Goal: Task Accomplishment & Management: Complete application form

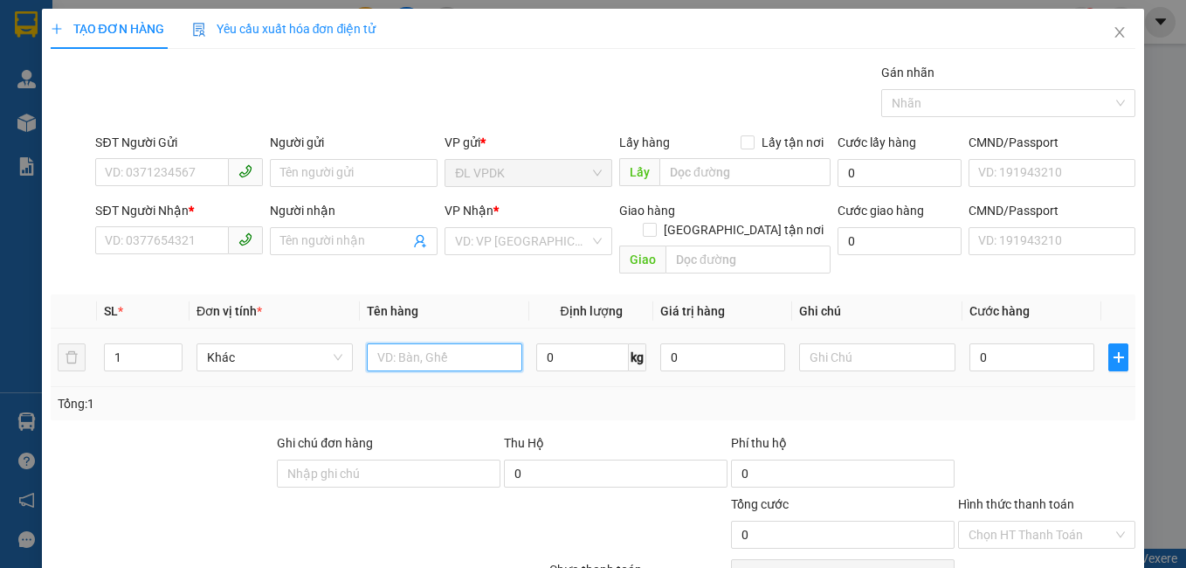
click at [436, 349] on input "text" at bounding box center [445, 357] width 156 height 28
type input "`1 KIỆN TG"
type input "2"
click at [163, 344] on span "Increase Value" at bounding box center [171, 352] width 19 height 16
drag, startPoint x: 383, startPoint y: 332, endPoint x: 365, endPoint y: 338, distance: 19.3
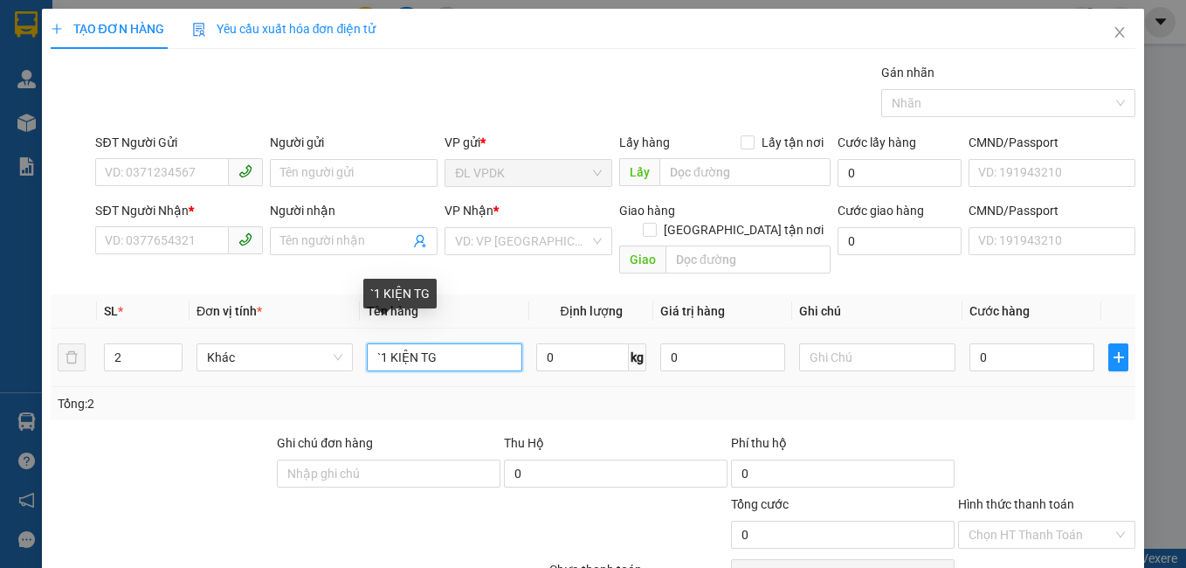
click at [367, 343] on input "`1 KIỆN TG" at bounding box center [445, 357] width 156 height 28
type input "2 KIỆN TG"
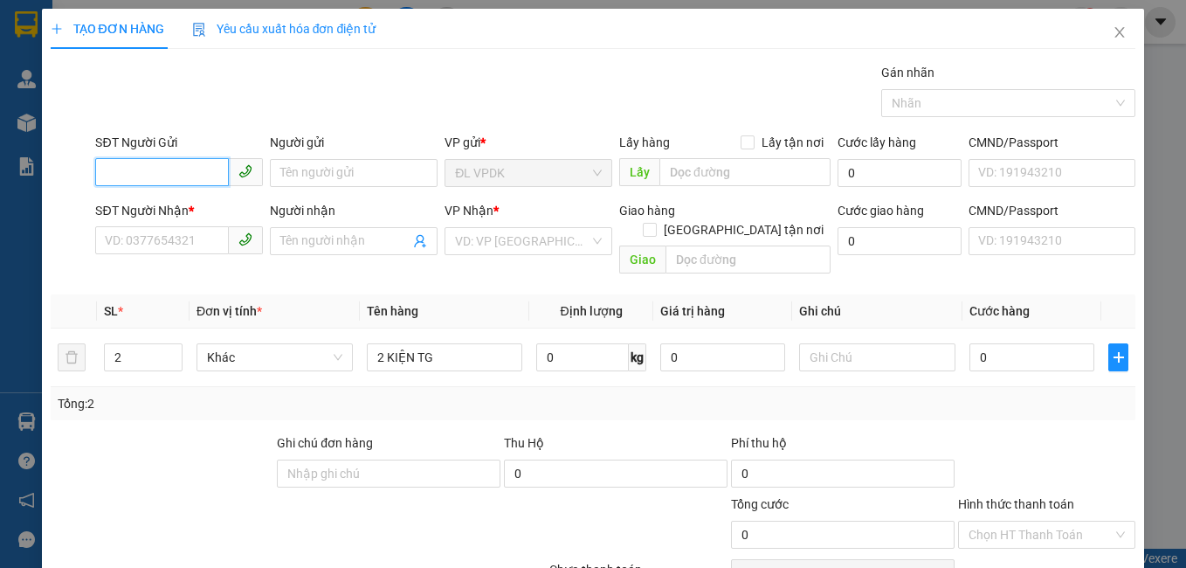
click at [182, 160] on input "SĐT Người Gửi" at bounding box center [162, 172] width 134 height 28
type input "0907790577"
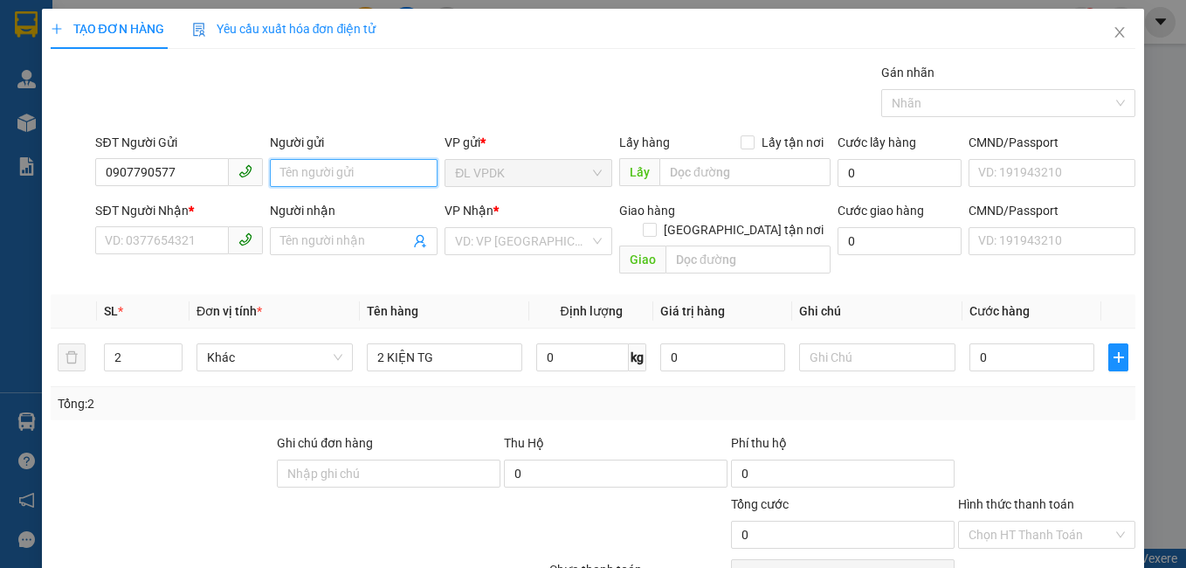
click at [289, 171] on input "Người gửi" at bounding box center [354, 173] width 168 height 28
type input "[PERSON_NAME]"
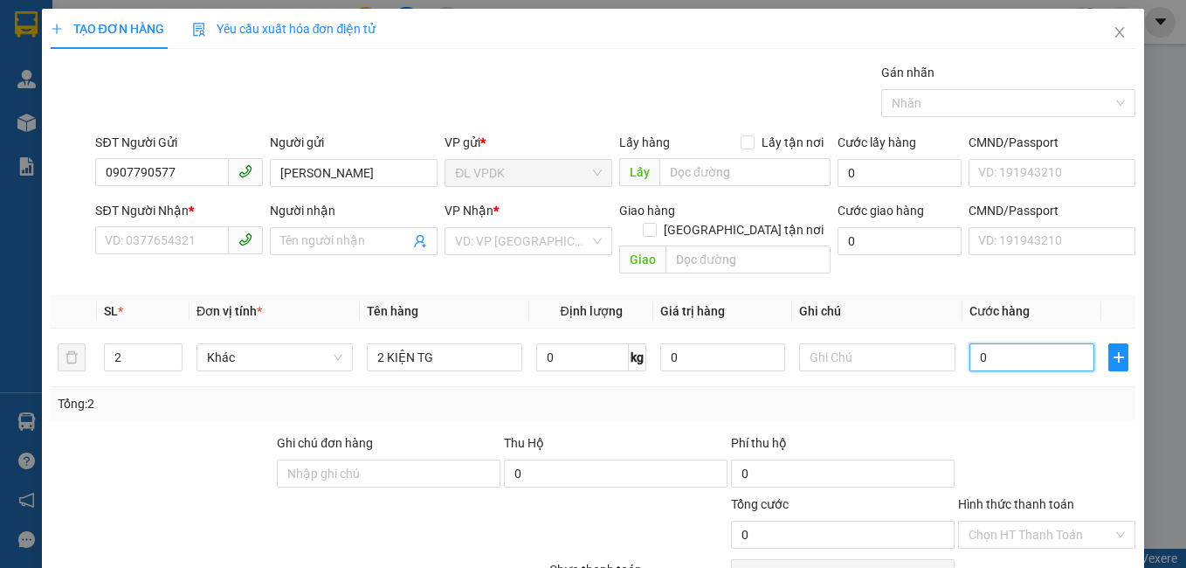
type input "6"
type input "60"
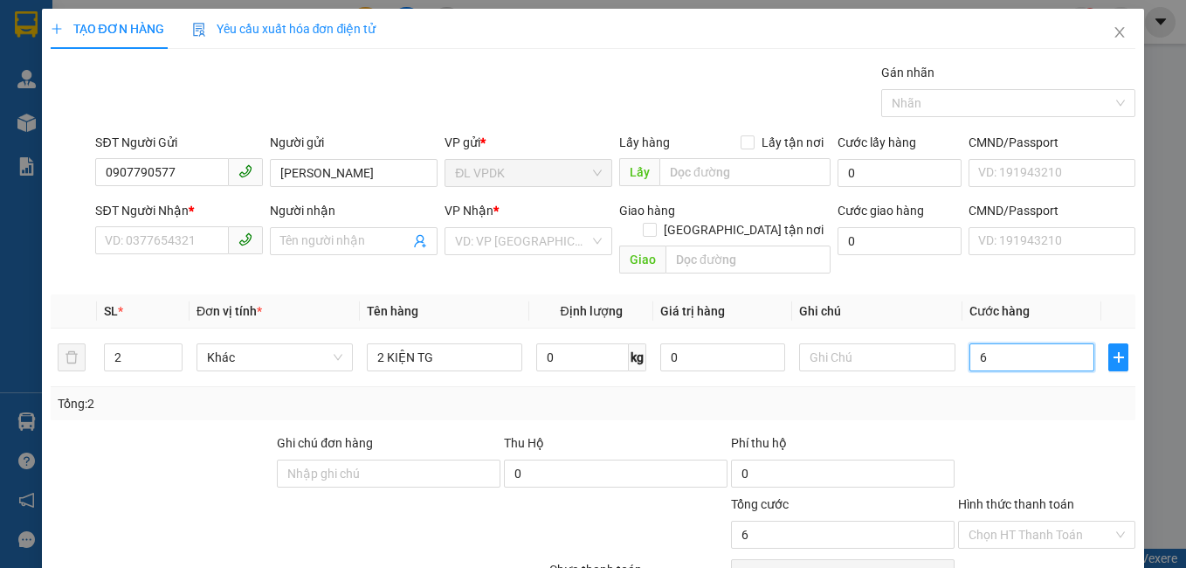
type input "60"
type input "60.000"
click at [1109, 350] on span "plus" at bounding box center [1118, 357] width 18 height 14
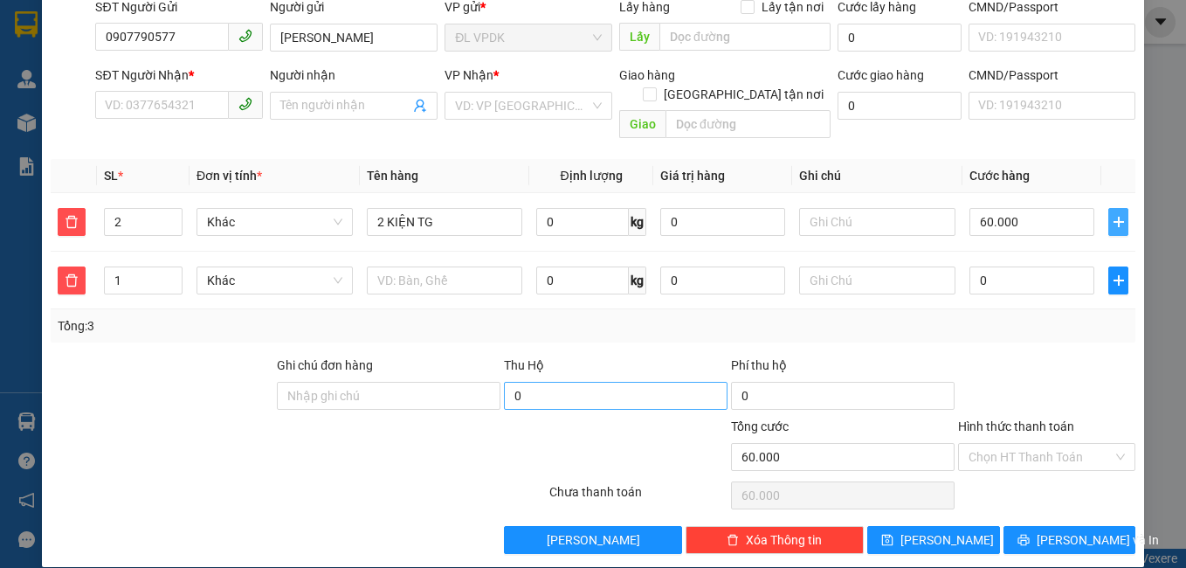
scroll to position [136, 0]
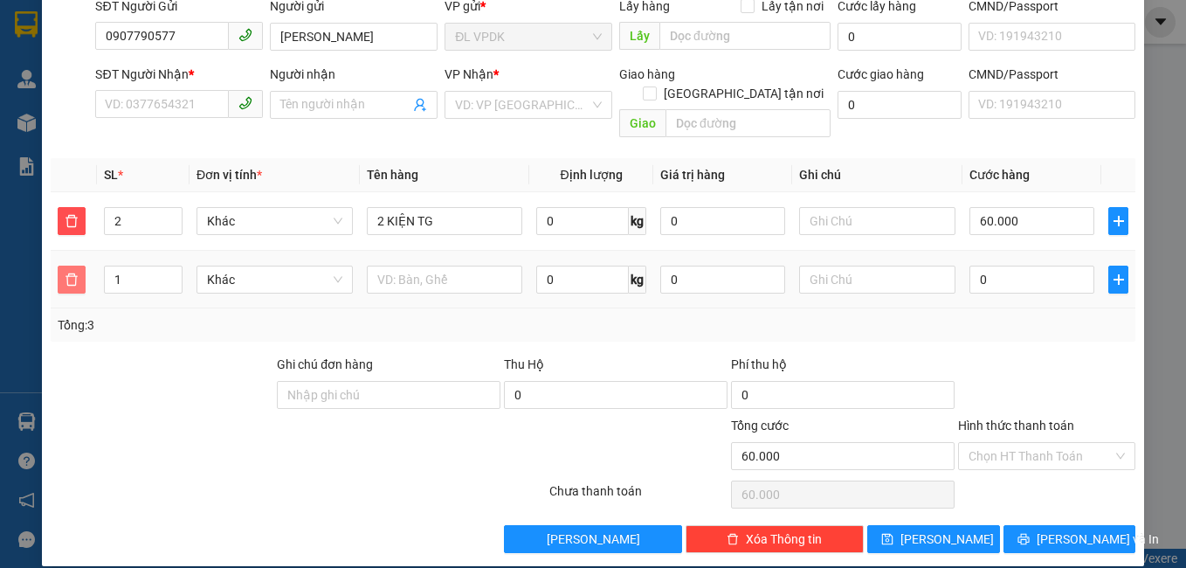
click at [67, 272] on icon "delete" at bounding box center [71, 278] width 12 height 12
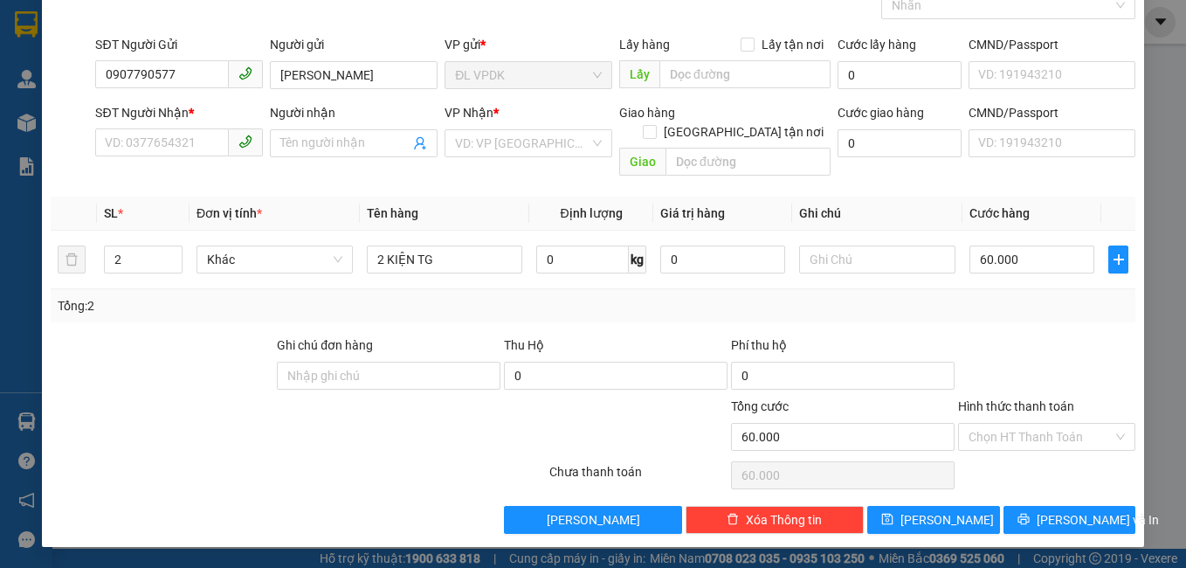
scroll to position [79, 0]
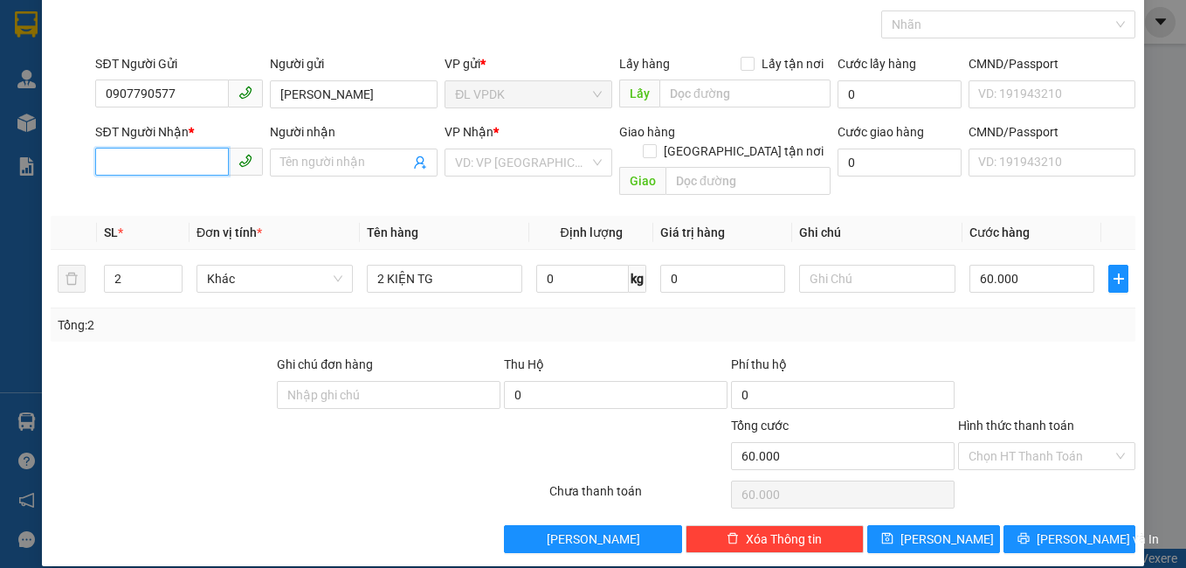
click at [207, 154] on input "SĐT Người Nhận *" at bounding box center [162, 162] width 134 height 28
click at [131, 162] on input "0906022210" at bounding box center [162, 162] width 134 height 28
click at [151, 168] on input "0906022210" at bounding box center [162, 162] width 134 height 28
click at [184, 169] on input "0906022210" at bounding box center [162, 162] width 134 height 28
type input "0906022210"
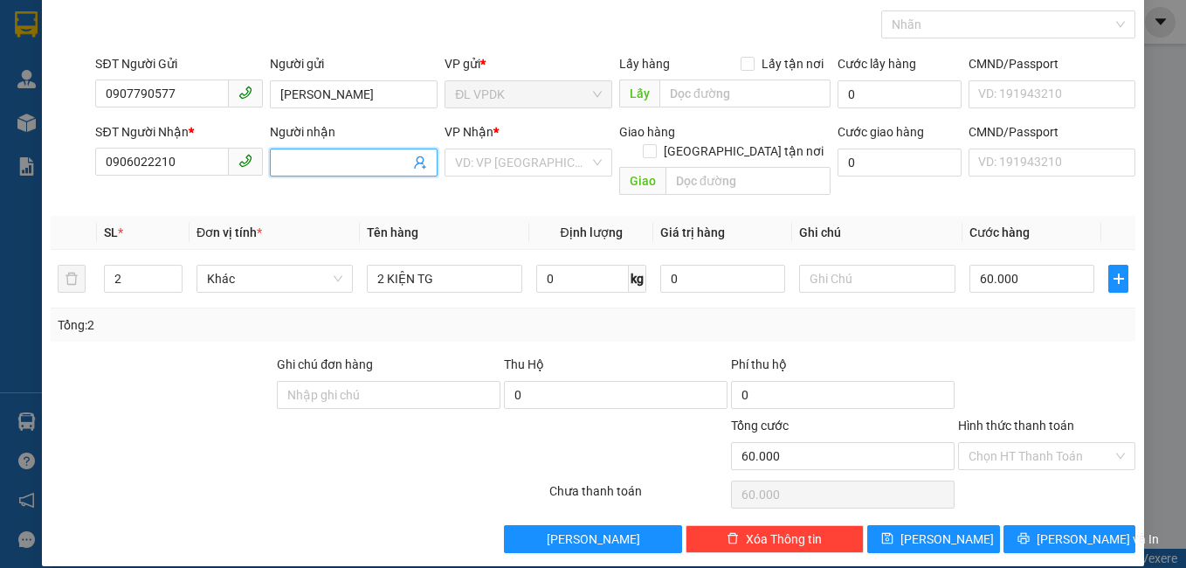
click at [300, 155] on input "Người nhận" at bounding box center [344, 162] width 129 height 19
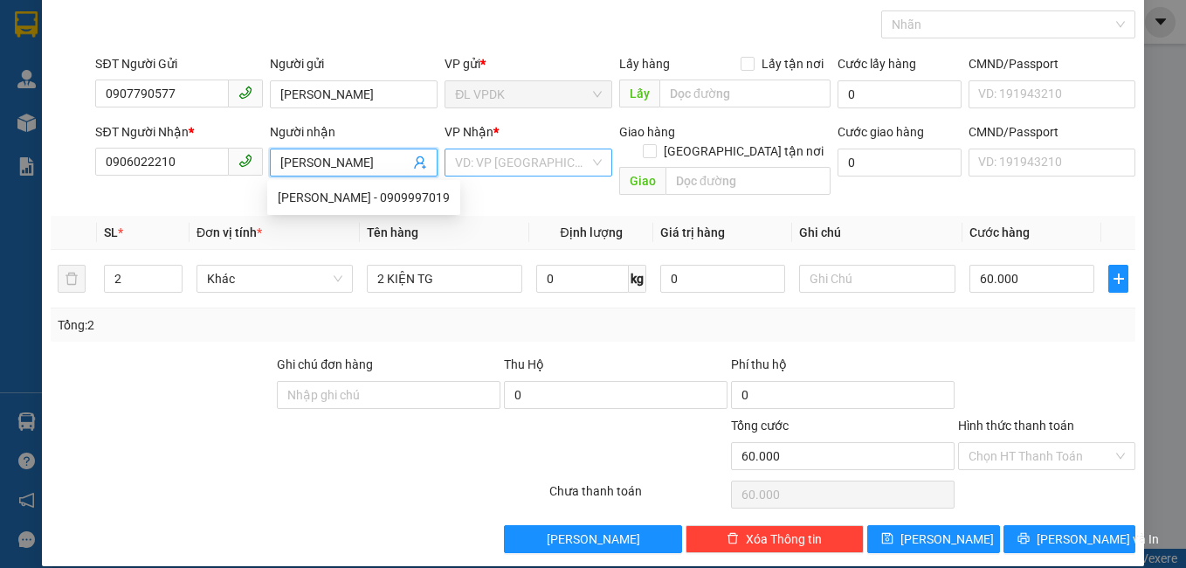
type input "[PERSON_NAME]"
click at [455, 160] on input "search" at bounding box center [522, 162] width 134 height 26
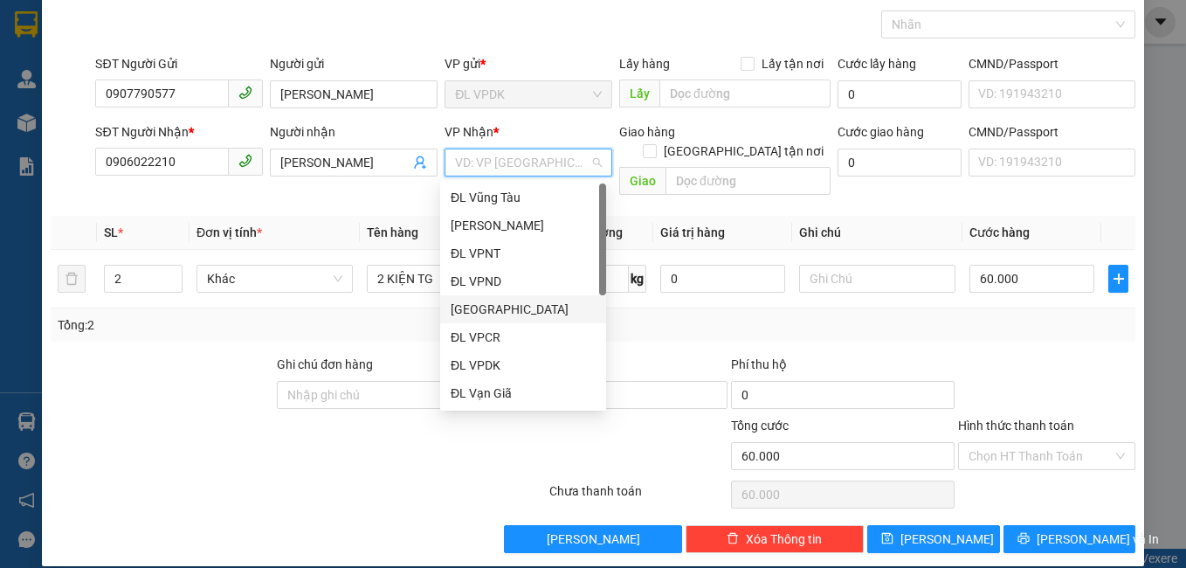
click at [486, 311] on div "[GEOGRAPHIC_DATA]" at bounding box center [523, 308] width 145 height 19
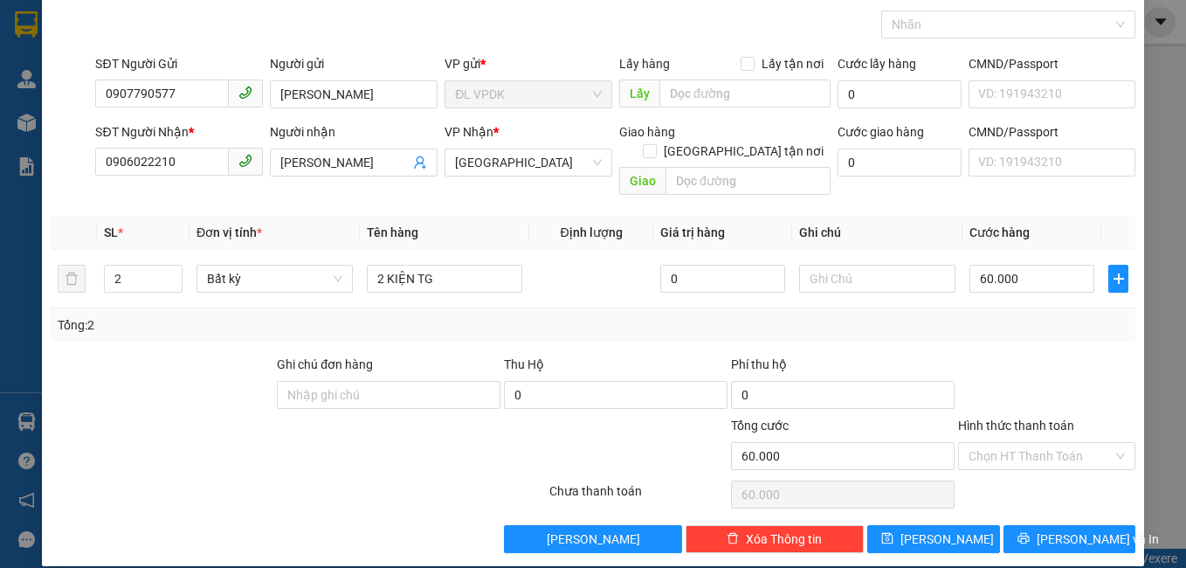
click at [444, 186] on div "Transit Pickup Surcharge Ids Transit Deliver Surcharge Ids Transit Deliver Surc…" at bounding box center [593, 268] width 1085 height 568
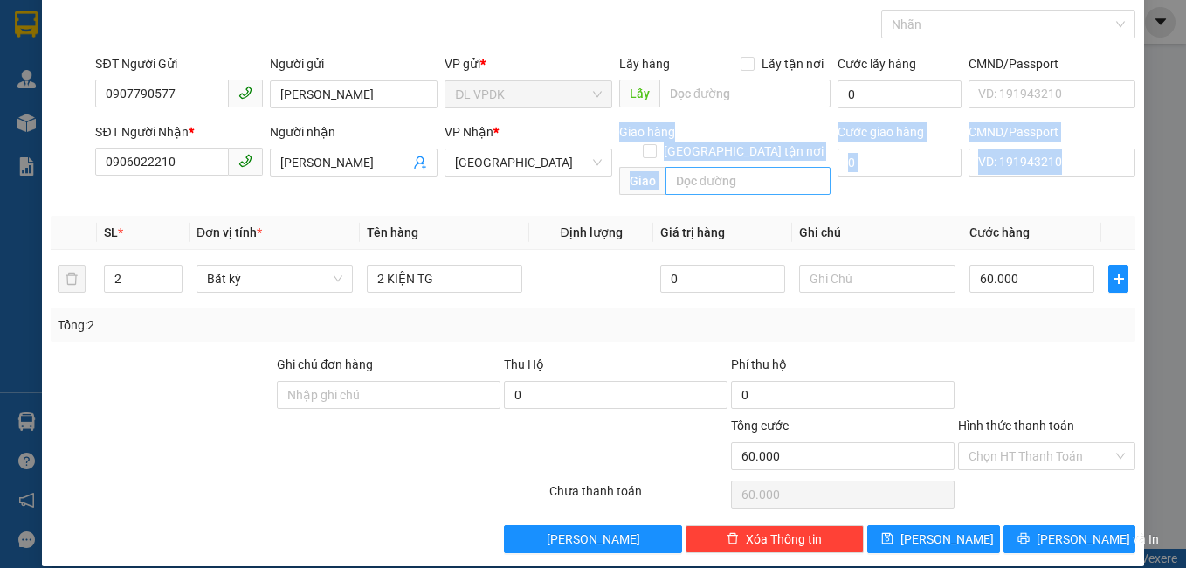
click at [777, 169] on input "text" at bounding box center [747, 181] width 165 height 28
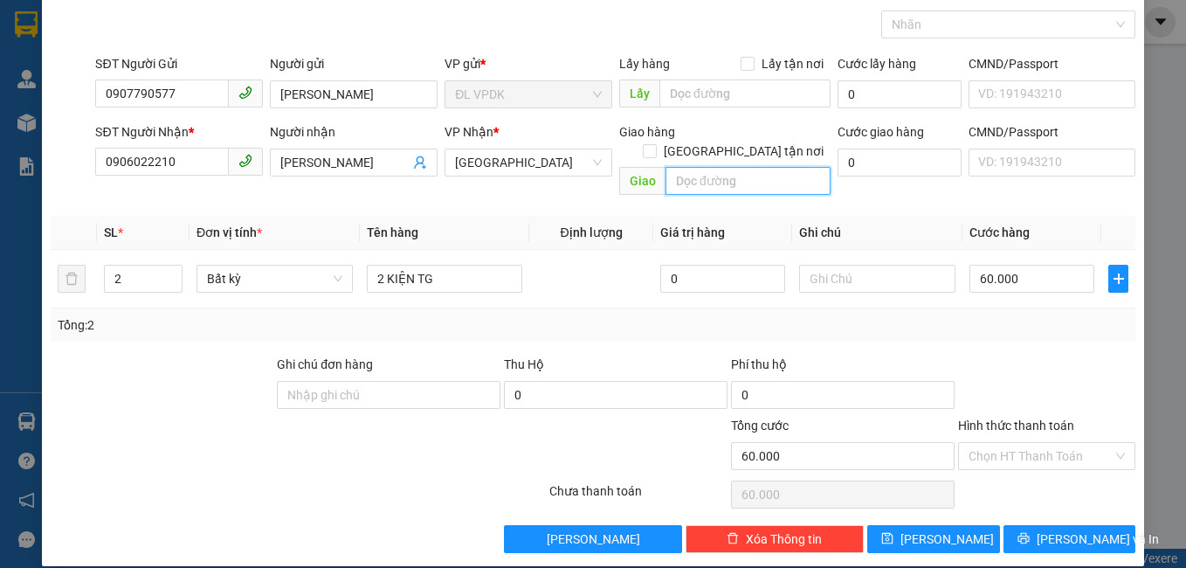
click at [774, 167] on input "text" at bounding box center [747, 181] width 165 height 28
click at [796, 167] on input "TÒA NHÀ ROYAL GROUP SỐ 600 ĐIỆN BIÊN PHỦ P [GEOGRAPHIC_DATA]" at bounding box center [747, 181] width 165 height 28
drag, startPoint x: 804, startPoint y: 162, endPoint x: 825, endPoint y: 165, distance: 21.2
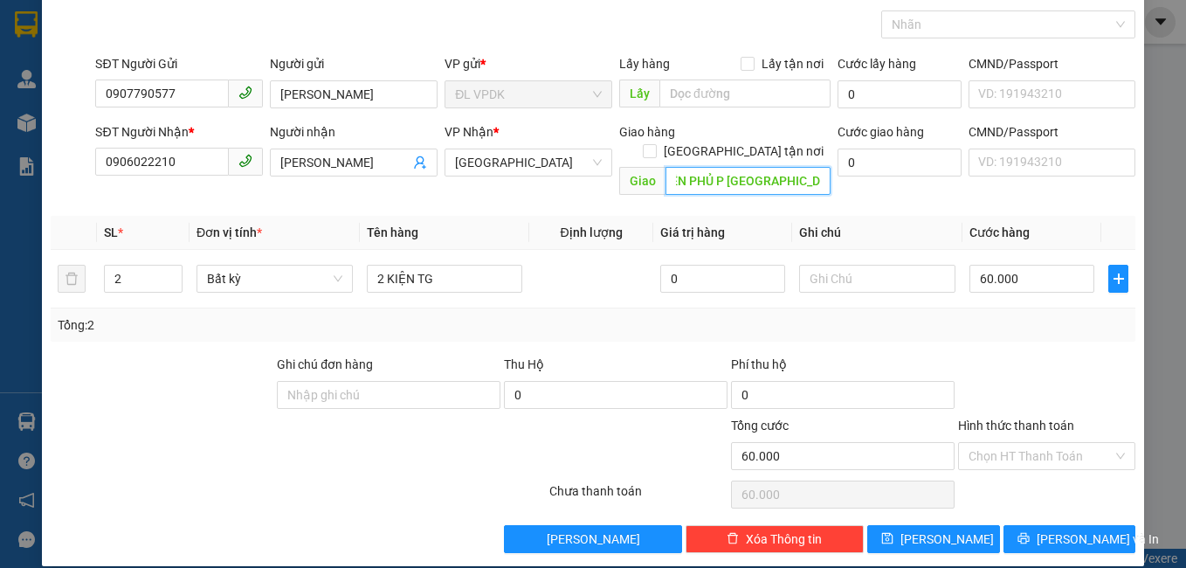
click at [825, 165] on div "SĐT Người Nhận * 0906022210 Người nhận [PERSON_NAME] VP Nhận * [GEOGRAPHIC_DATA…" at bounding box center [615, 162] width 1047 height 80
click at [815, 167] on input "TÒA NHÀ ROYAL GROUP SỐ 600 ĐIỆN BIÊN PHỦ P [GEOGRAPHIC_DATA]" at bounding box center [747, 181] width 165 height 28
type input "TÒA NHÀ ROYAL GROUP SỐ 600 [GEOGRAPHIC_DATA] P [GEOGRAPHIC_DATA]"
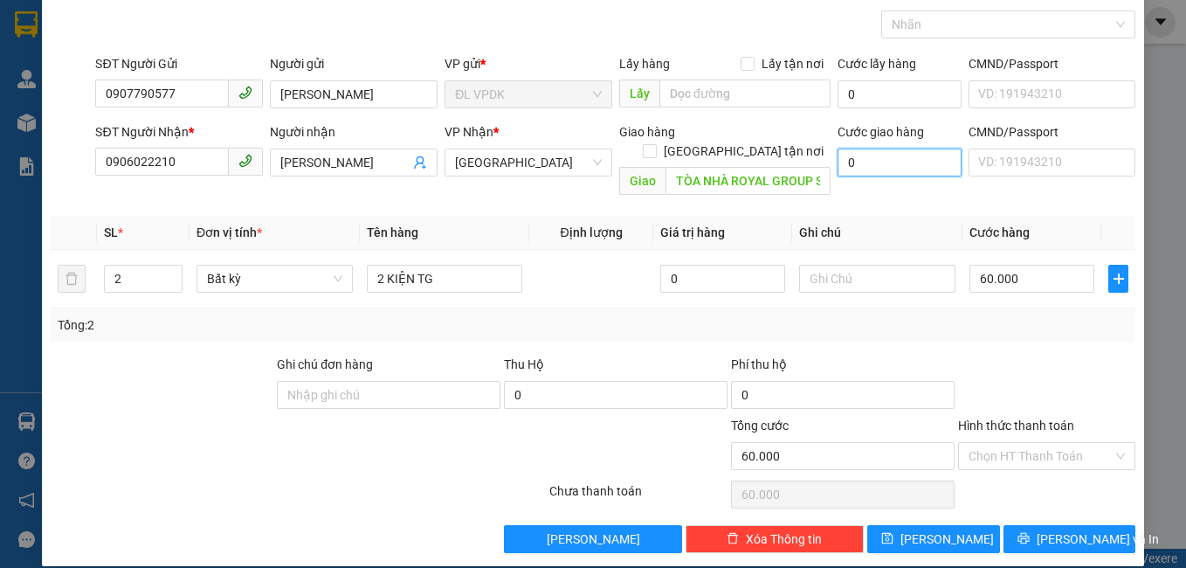
click at [874, 162] on input "0" at bounding box center [899, 162] width 124 height 28
type input "8"
type input "60.008"
type input "80"
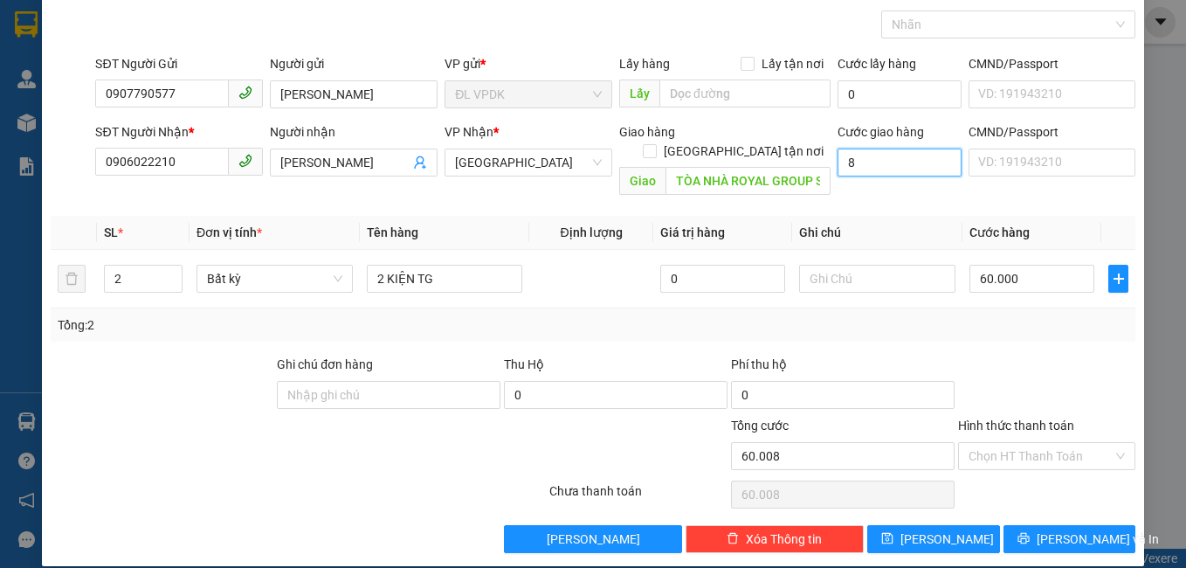
type input "60.080"
type input "80.000"
type input "140.000"
click at [1080, 443] on input "Hình thức thanh toán" at bounding box center [1040, 456] width 145 height 26
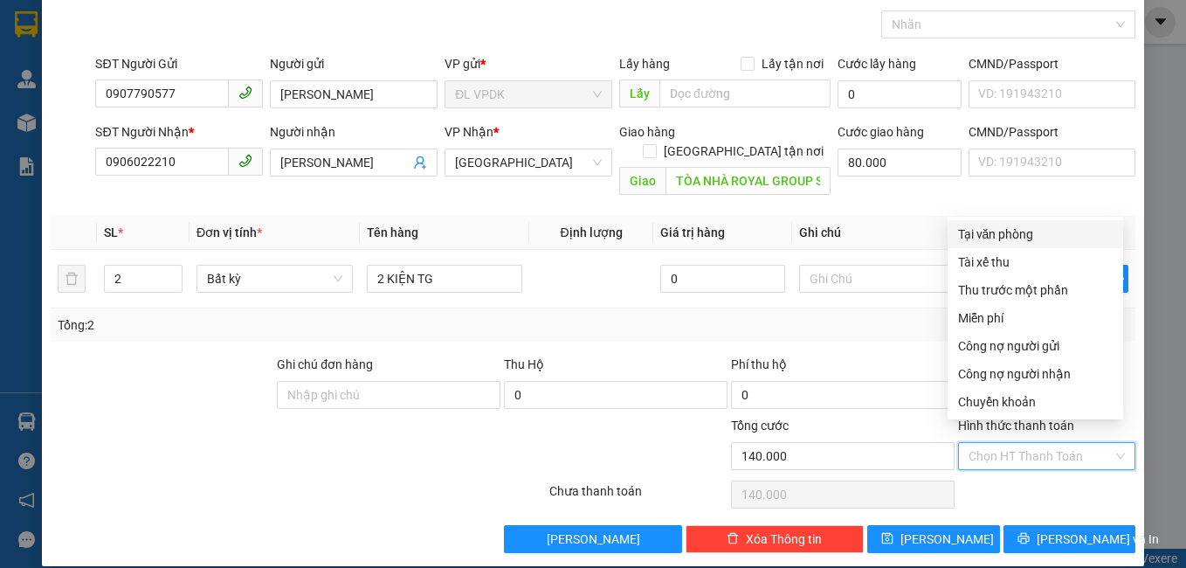
click at [993, 243] on div "Tại văn phòng" at bounding box center [1035, 233] width 155 height 19
type input "0"
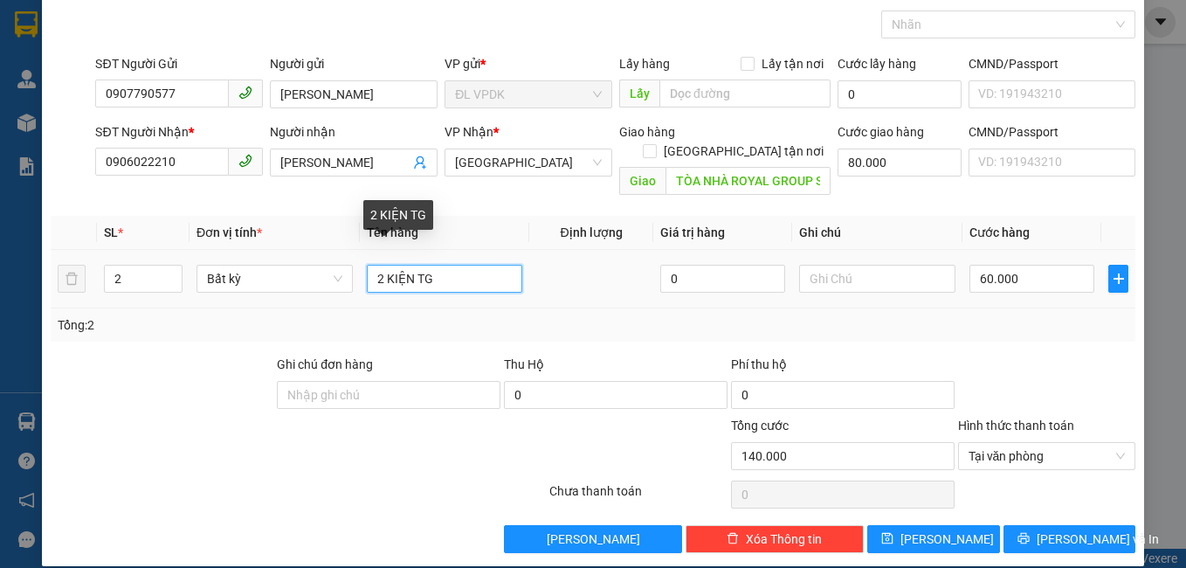
click at [445, 265] on input "2 KIỆN TG" at bounding box center [445, 279] width 156 height 28
type input "2 KIỆN TG NHẸ TAY"
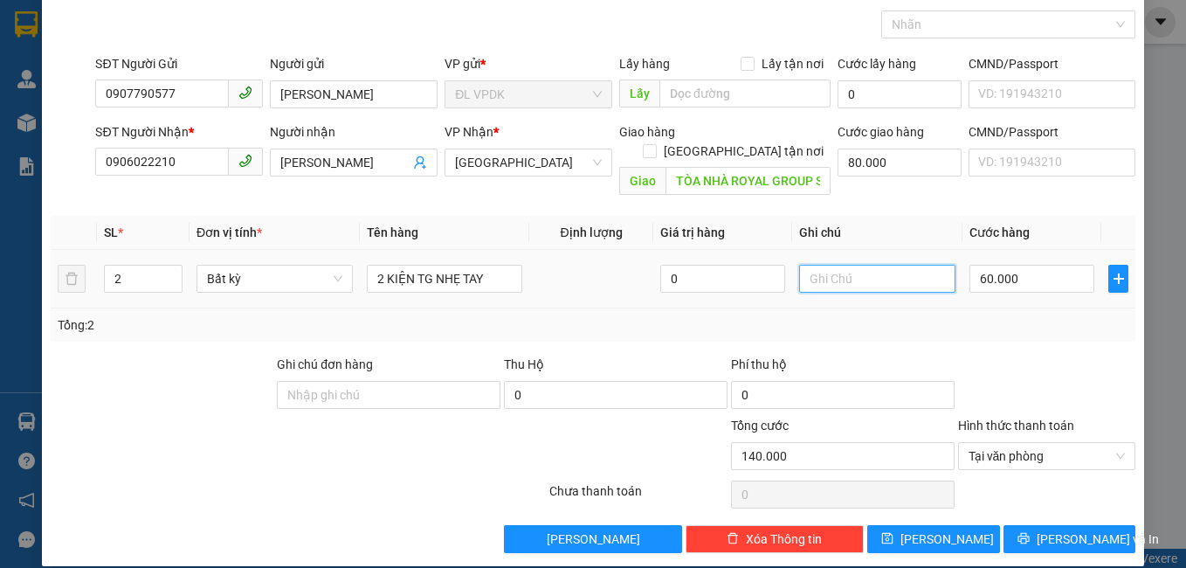
click at [881, 265] on input "text" at bounding box center [877, 279] width 156 height 28
type input "K KIỂM K ĐẢM BẢO"
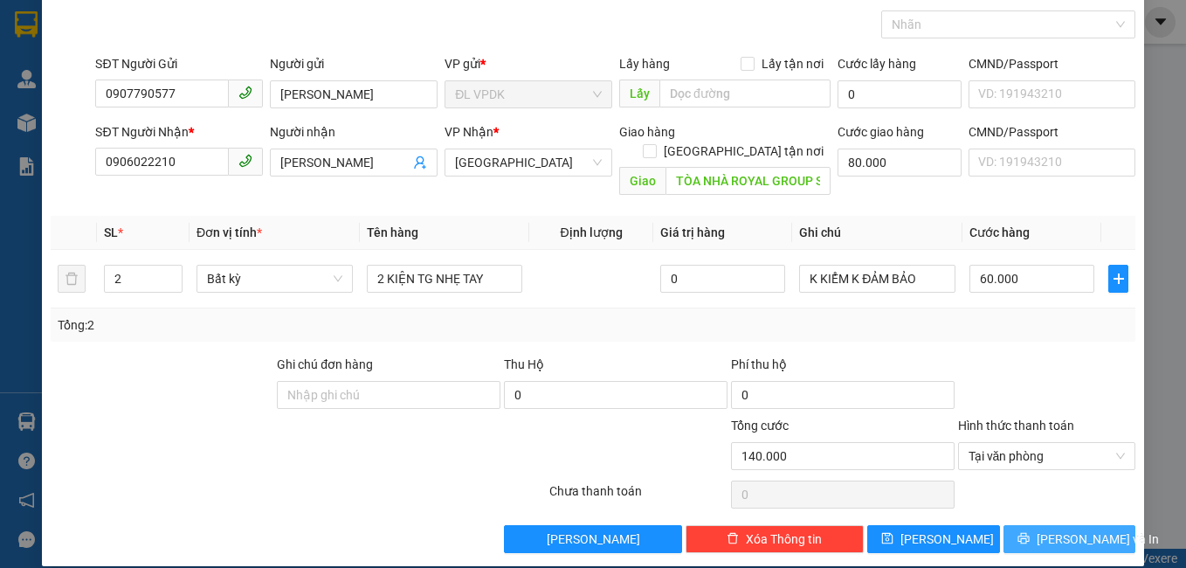
click at [1056, 529] on span "[PERSON_NAME] và In" at bounding box center [1097, 538] width 122 height 19
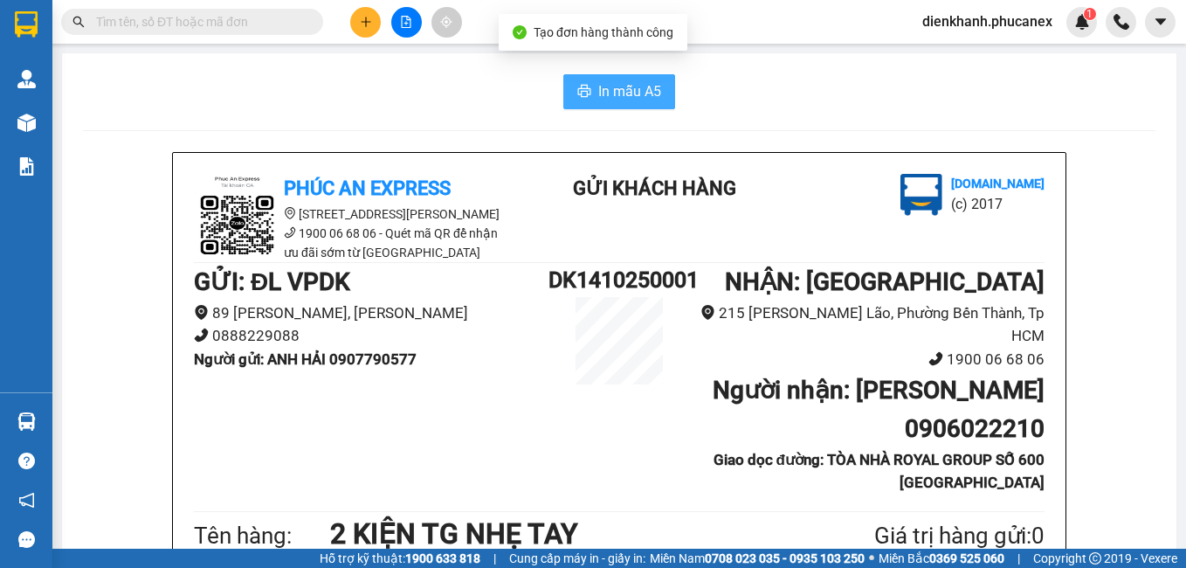
click at [590, 90] on button "In mẫu A5" at bounding box center [619, 91] width 112 height 35
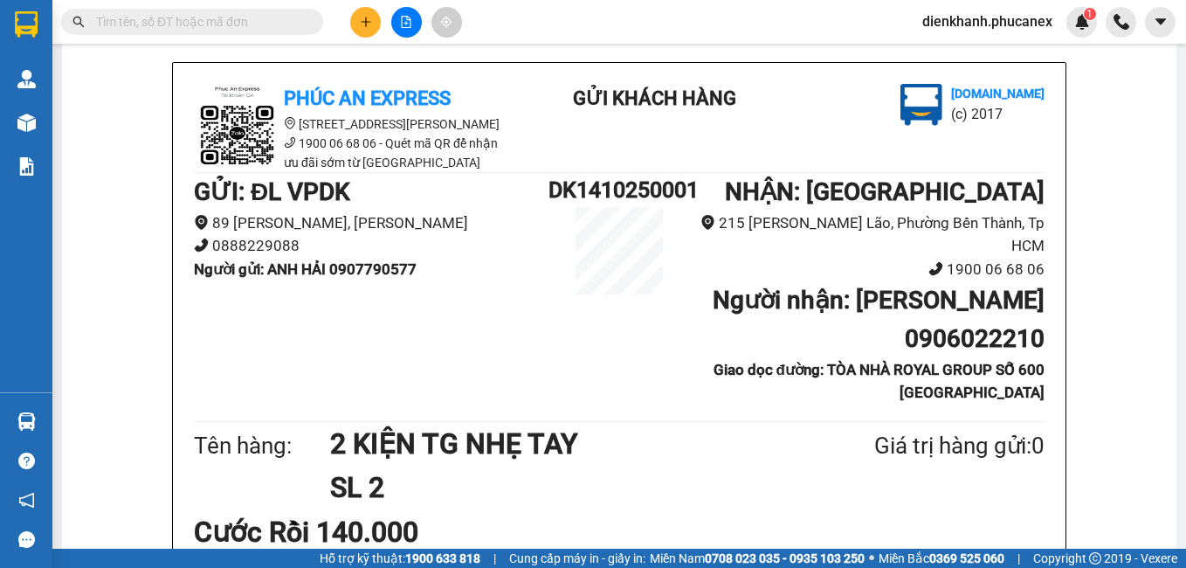
scroll to position [175, 0]
